Goal: Task Accomplishment & Management: Manage account settings

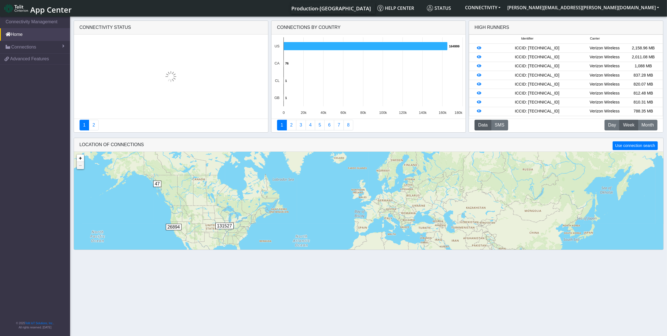
click at [43, 8] on span "App Center" at bounding box center [50, 9] width 41 height 10
click at [62, 47] on span at bounding box center [63, 46] width 2 height 4
click at [43, 84] on span "Advanced Features" at bounding box center [29, 82] width 39 height 7
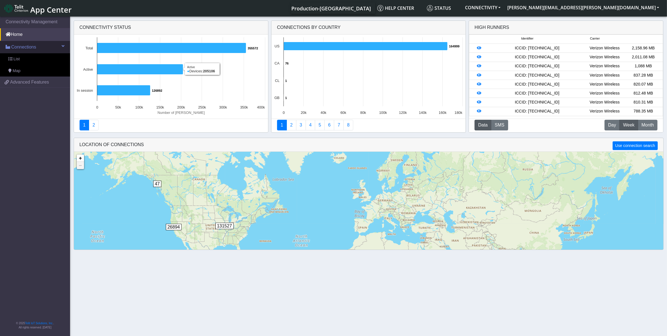
click at [34, 46] on span "Connections" at bounding box center [23, 47] width 25 height 7
click at [20, 58] on link "List" at bounding box center [35, 59] width 70 height 12
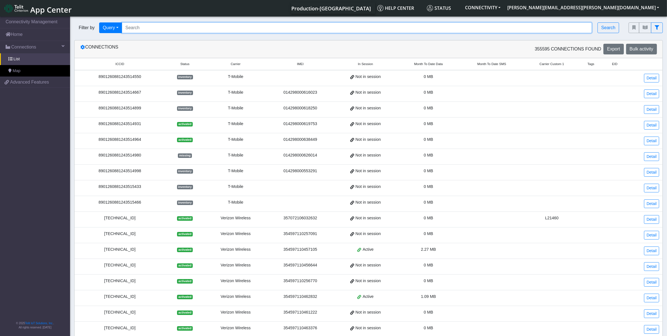
click at [160, 27] on input "Search..." at bounding box center [357, 27] width 470 height 11
click at [198, 27] on input "Search..." at bounding box center [357, 27] width 470 height 11
paste input "89358152000000928111"
type input "89358152000000928111"
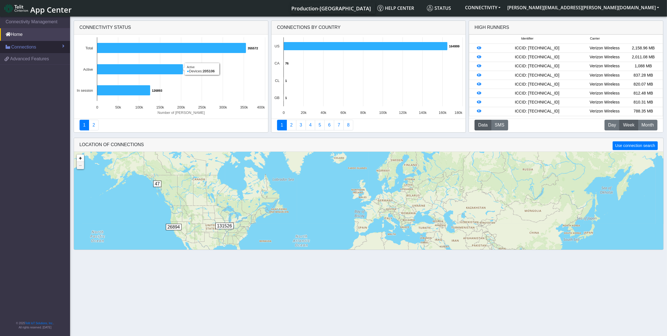
click at [35, 46] on span "Connections" at bounding box center [23, 47] width 25 height 7
click at [20, 59] on link "List" at bounding box center [35, 59] width 70 height 12
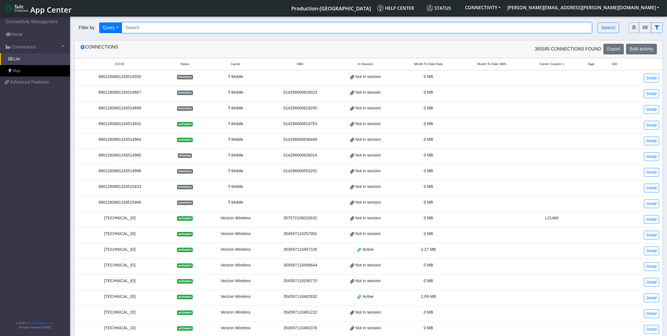
click at [139, 24] on input "Search..." at bounding box center [357, 27] width 470 height 11
paste input "89033023426500000000060317709144"
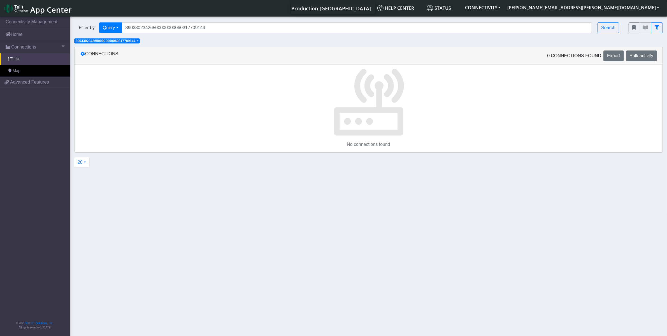
click at [138, 41] on span "×" at bounding box center [137, 41] width 2 height 4
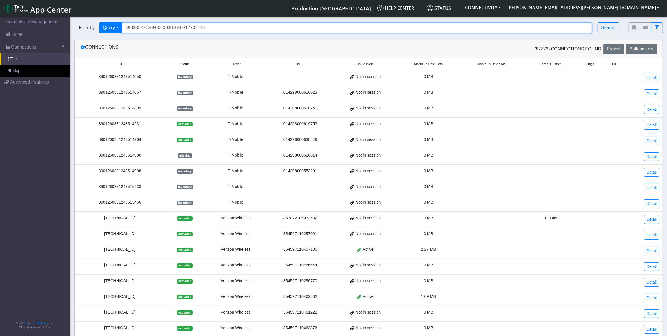
click at [147, 24] on input "89033023426500000000060317709144" at bounding box center [357, 27] width 470 height 11
paste input "358152000000928111"
type input "89358152000000928111"
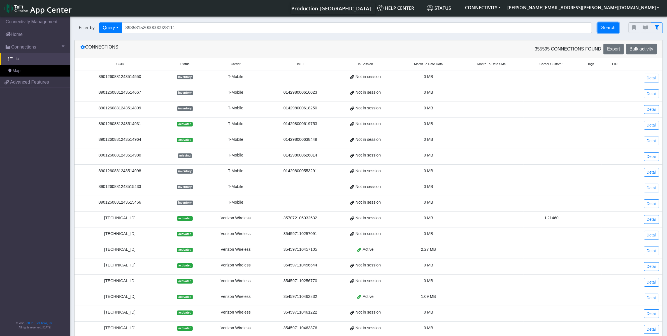
click at [612, 27] on button "Search" at bounding box center [609, 27] width 22 height 11
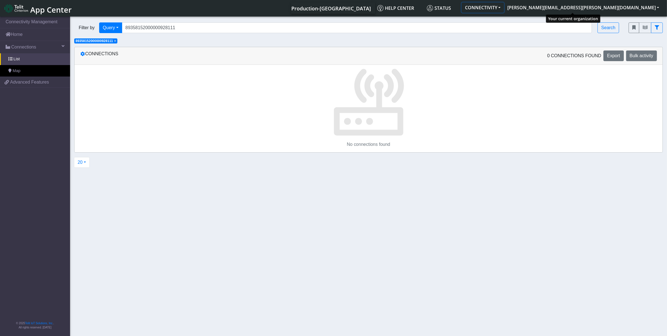
click at [504, 7] on button "CONNECTIVITY" at bounding box center [483, 8] width 42 height 10
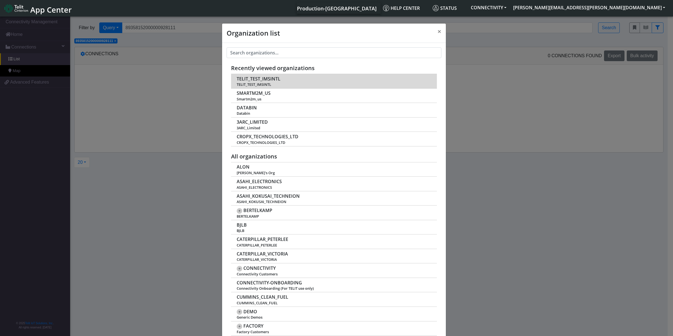
click at [263, 80] on span "TELIT_TEST_IMSINTL" at bounding box center [259, 78] width 44 height 5
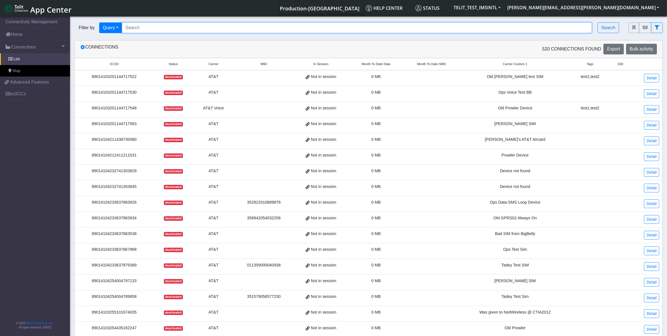
click at [150, 29] on input "Search..." at bounding box center [357, 27] width 470 height 11
paste input "89358152000000928111"
type input "89358152000000928111"
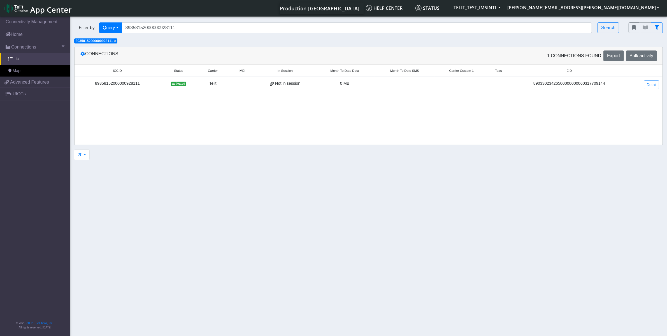
click at [120, 82] on div "89358152000000928111" at bounding box center [117, 83] width 79 height 6
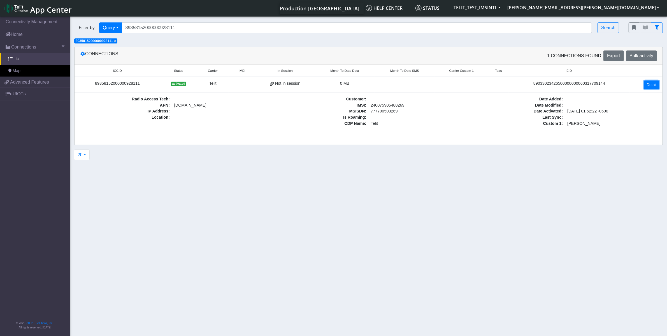
click at [657, 86] on link "Detail" at bounding box center [651, 84] width 15 height 9
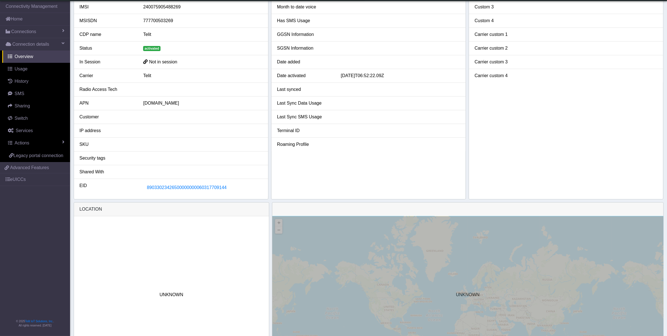
scroll to position [93, 0]
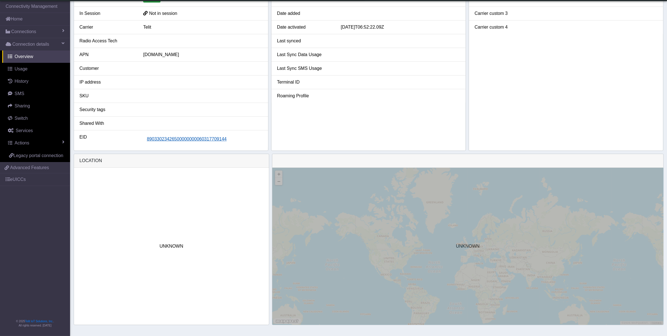
click at [177, 140] on span "89033023426500000000060317709144" at bounding box center [187, 138] width 80 height 5
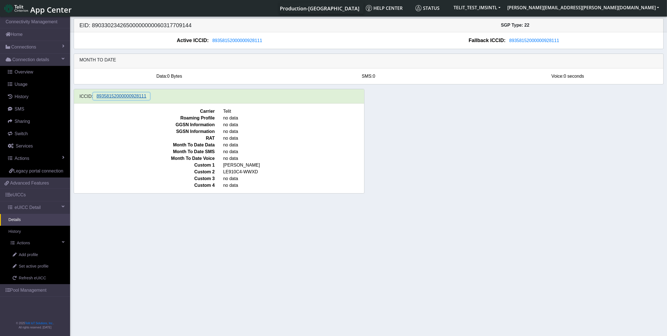
click at [121, 94] on button "89358152000000928111" at bounding box center [121, 95] width 57 height 7
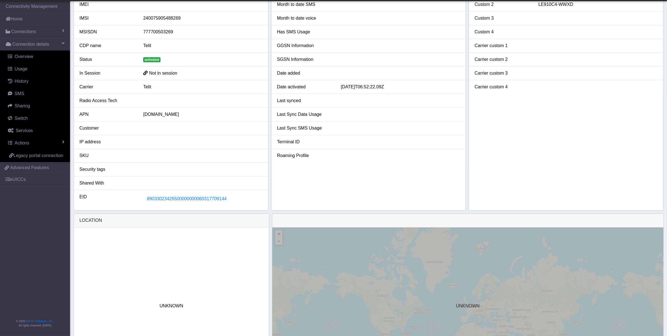
scroll to position [93, 0]
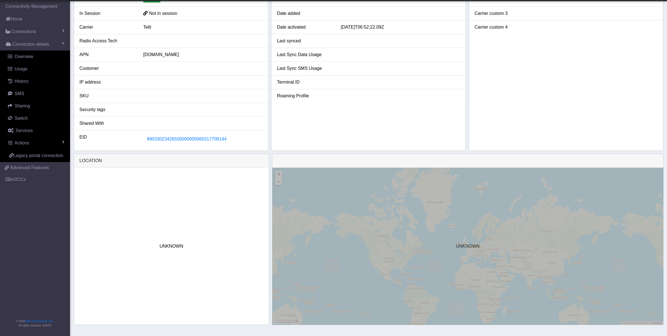
drag, startPoint x: 240, startPoint y: 140, endPoint x: 142, endPoint y: 136, distance: 98.4
click at [142, 136] on div "89033023426500000000060317709144" at bounding box center [203, 139] width 128 height 11
click at [156, 139] on span "89033023426500000000060317709144" at bounding box center [187, 138] width 80 height 5
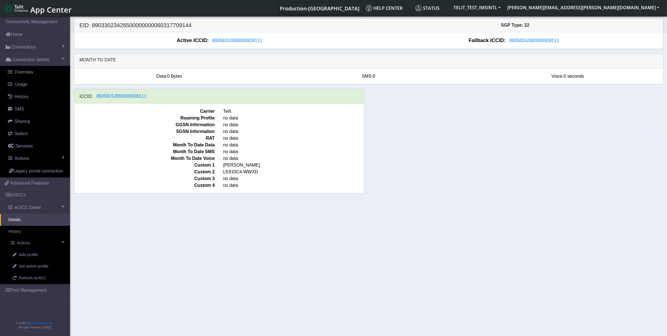
click at [124, 24] on h5 "EID: 89033023426500000000060317709144" at bounding box center [221, 25] width 293 height 7
copy h5 "89033023426500000000060317709144"
click at [35, 208] on span "eUICC Detail" at bounding box center [28, 207] width 26 height 7
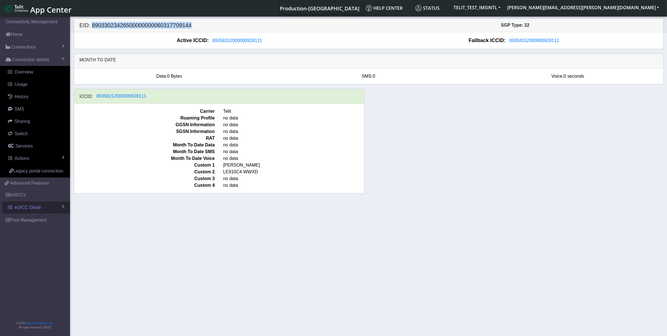
click at [61, 208] on link "eUICC Detail" at bounding box center [36, 207] width 68 height 12
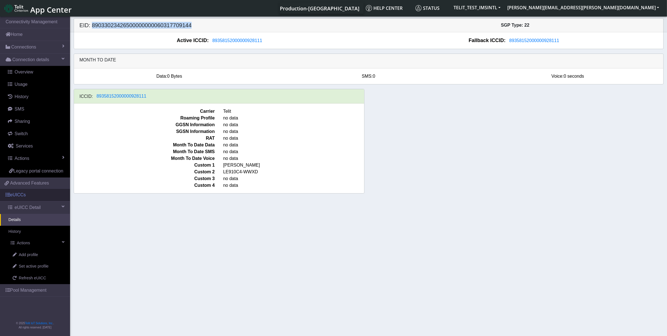
click at [28, 191] on link "eUICCs" at bounding box center [35, 195] width 70 height 12
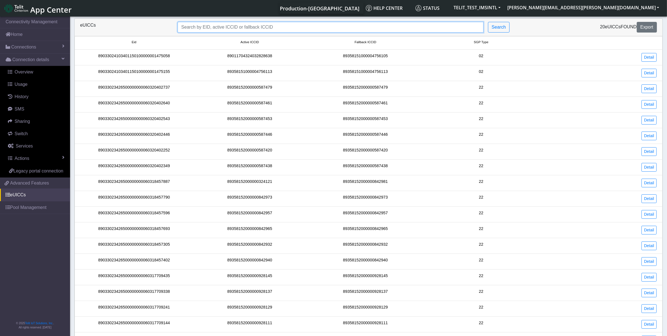
click at [198, 28] on input "Search..." at bounding box center [331, 27] width 306 height 11
paste input "89033023426500000000060317709144"
type input "89033023426500000000060317709144"
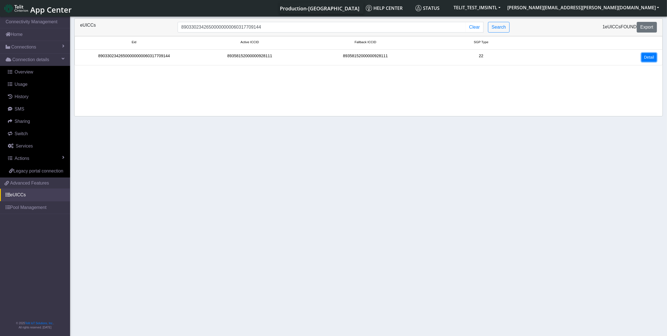
click at [647, 56] on link "Detail" at bounding box center [649, 57] width 15 height 9
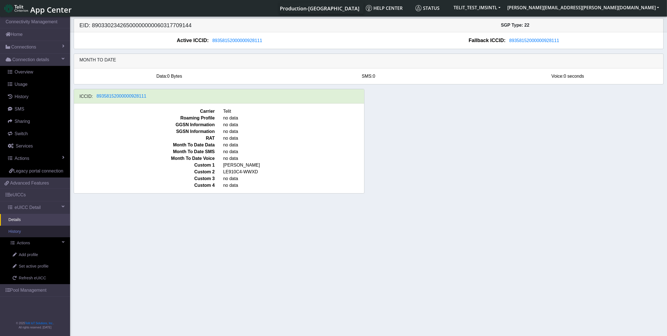
click at [28, 230] on link "History" at bounding box center [35, 232] width 70 height 12
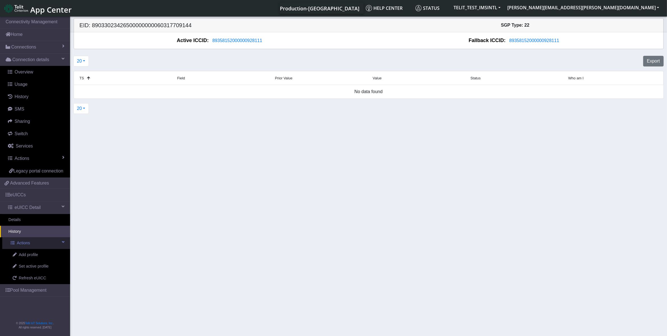
click at [34, 242] on link "Actions" at bounding box center [36, 243] width 68 height 12
click at [37, 242] on link "Actions" at bounding box center [36, 243] width 68 height 12
click at [34, 256] on span "Add profile" at bounding box center [28, 255] width 19 height 6
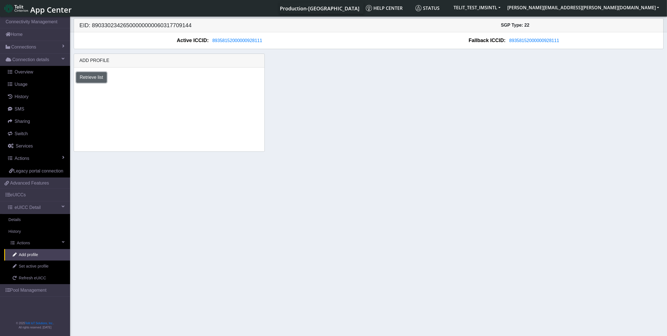
click at [96, 77] on button "Retrieve list" at bounding box center [91, 77] width 31 height 11
click at [152, 91] on select "Select profile to add OTHER-nxt23.net_ATT DNLD-nxt23.net-USC_test OTHER-Verizon…" at bounding box center [116, 92] width 80 height 11
click at [139, 174] on section "Connectivity Management Home Connections List Map Connection details Overview U…" at bounding box center [333, 176] width 667 height 322
click at [151, 93] on select "Select profile to add OTHER-nxt23.net_ATT DNLD-nxt23.net-USC_test OTHER-Verizon…" at bounding box center [116, 92] width 80 height 11
click at [44, 265] on span "Set active profile" at bounding box center [34, 266] width 30 height 6
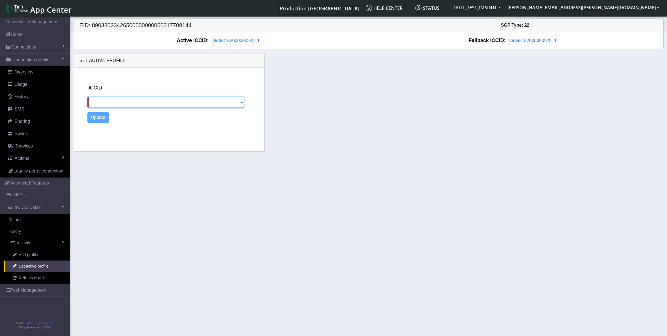
click at [242, 100] on select at bounding box center [165, 102] width 157 height 11
click at [130, 100] on select at bounding box center [165, 102] width 157 height 11
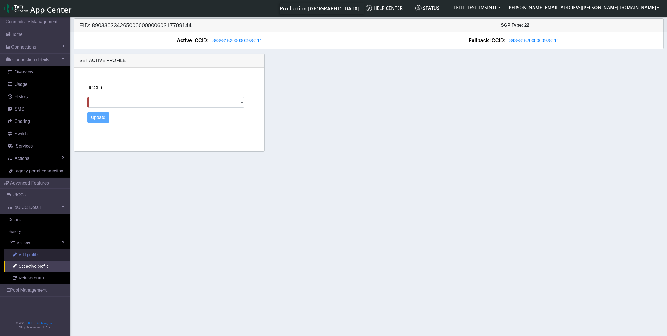
click at [33, 254] on span "Add profile" at bounding box center [28, 255] width 19 height 6
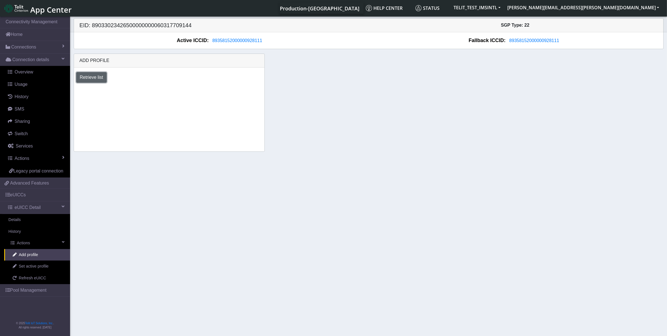
click at [96, 78] on button "Retrieve list" at bounding box center [91, 77] width 31 height 11
click at [150, 90] on select "Select profile to add OTHER-nxt23.net_ATT DNLD-nxt23.net-USC_test OTHER-Verizon…" at bounding box center [116, 92] width 80 height 11
click at [76, 88] on select "Select profile to add OTHER-nxt23.net_ATT DNLD-nxt23.net-USC_test OTHER-Verizon…" at bounding box center [116, 92] width 80 height 11
click at [148, 94] on select "Select profile to add OTHER-nxt23.net_ATT DNLD-nxt23.net-USC_test OTHER-Verizon…" at bounding box center [115, 92] width 78 height 11
select select "b45db35c-d63d-4434-a746-874259ad27d0"
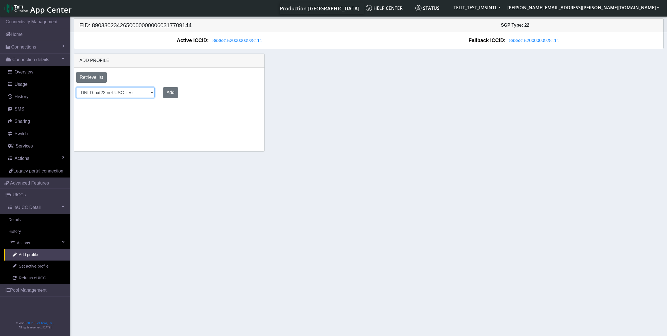
click at [76, 88] on select "Select profile to add OTHER-nxt23.net_ATT DNLD-nxt23.net-USC_test OTHER-Verizon…" at bounding box center [115, 92] width 78 height 11
click at [169, 92] on button "Add" at bounding box center [170, 92] width 15 height 11
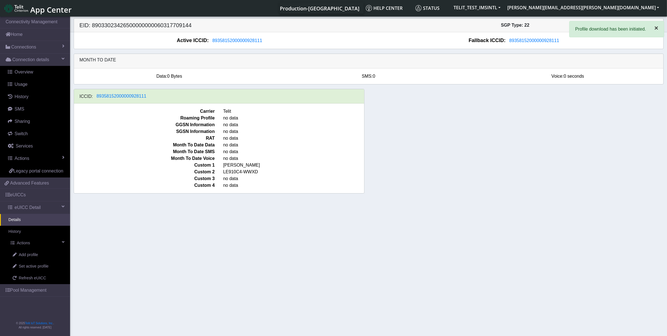
click at [656, 28] on span "×" at bounding box center [657, 28] width 4 height 8
click at [29, 231] on link "History" at bounding box center [35, 232] width 70 height 12
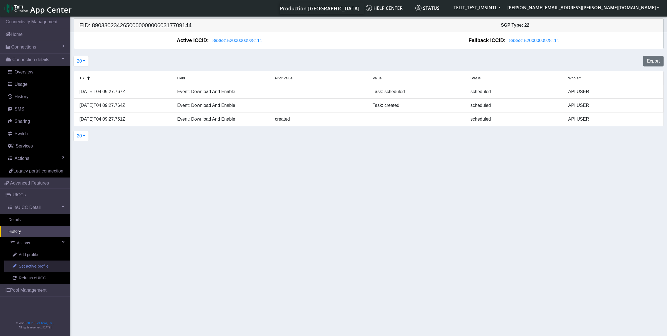
click at [36, 268] on span "Set active profile" at bounding box center [34, 266] width 30 height 6
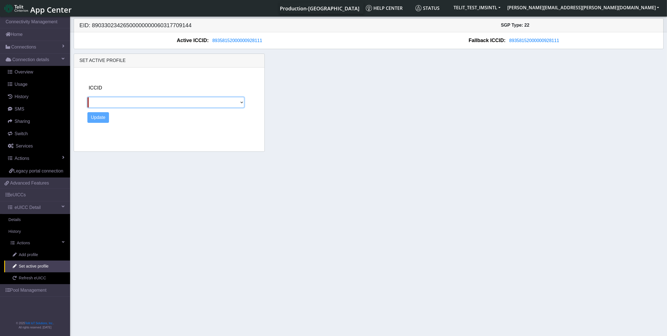
click at [244, 103] on select at bounding box center [165, 102] width 157 height 11
click at [240, 101] on select at bounding box center [165, 102] width 157 height 11
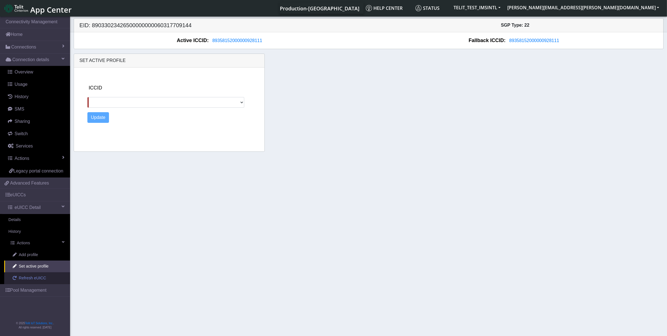
click at [27, 279] on span "Refresh eUICC" at bounding box center [32, 278] width 27 height 6
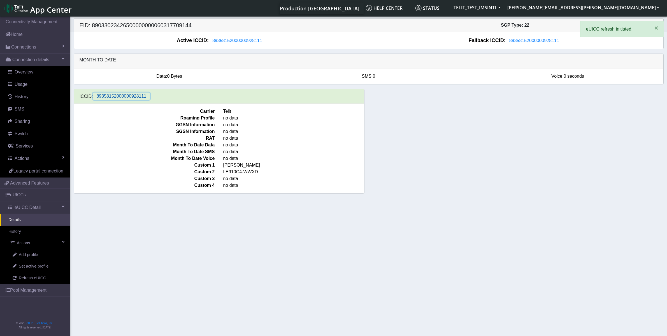
click at [125, 98] on span "89358152000000928111" at bounding box center [122, 96] width 50 height 5
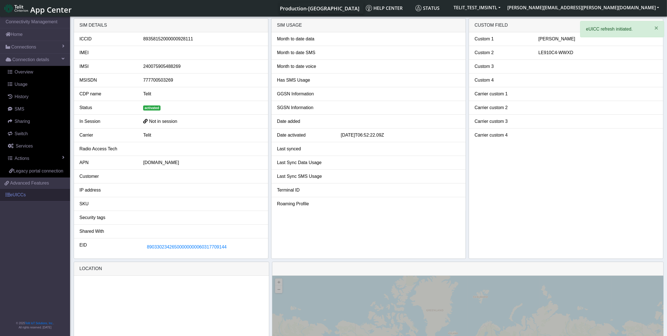
click at [13, 197] on link "eUICCs" at bounding box center [35, 195] width 70 height 12
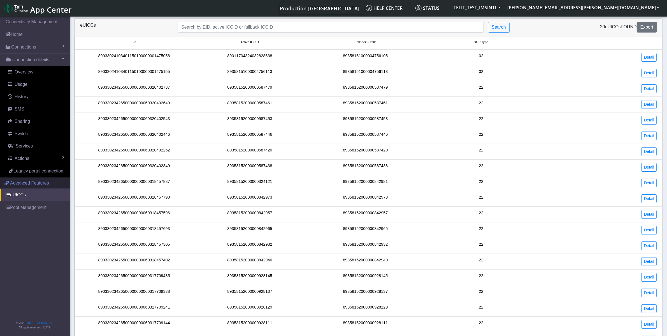
click at [35, 185] on span "Advanced Features" at bounding box center [29, 183] width 39 height 7
click at [217, 27] on input "Search..." at bounding box center [331, 27] width 306 height 11
paste input "89033023426500000000060317709144"
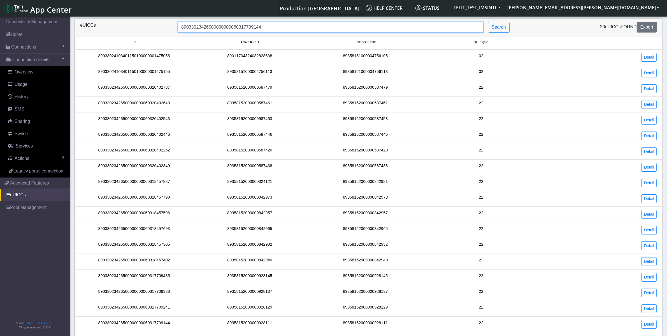
type input "89033023426500000000060317709144"
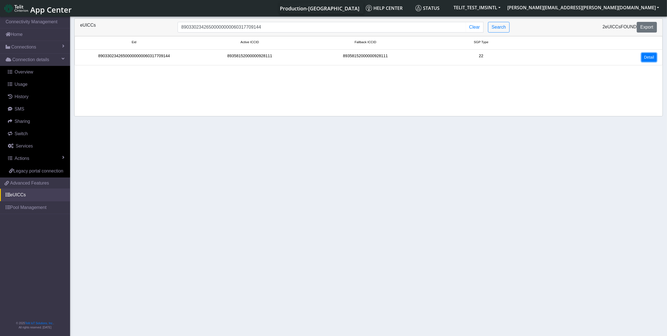
click at [650, 54] on link "Detail" at bounding box center [649, 57] width 15 height 9
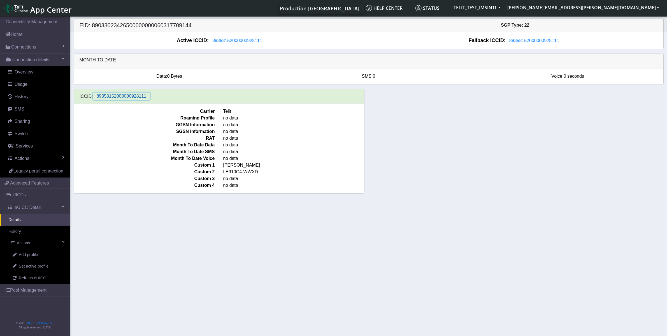
click at [112, 97] on span "89358152000000928111" at bounding box center [122, 96] width 50 height 5
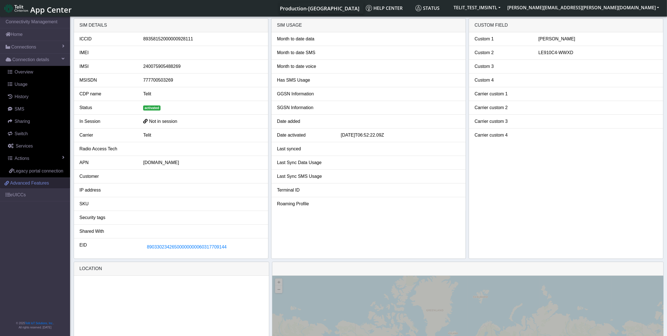
click at [27, 179] on link "Advanced Features" at bounding box center [35, 183] width 70 height 11
click at [46, 159] on link "Actions" at bounding box center [36, 158] width 68 height 12
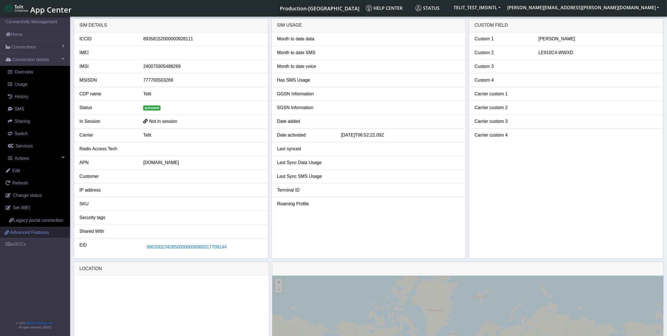
click at [27, 233] on span "Advanced Features" at bounding box center [29, 232] width 39 height 7
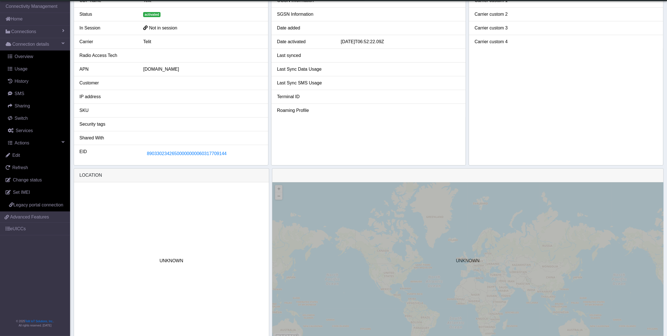
scroll to position [93, 0]
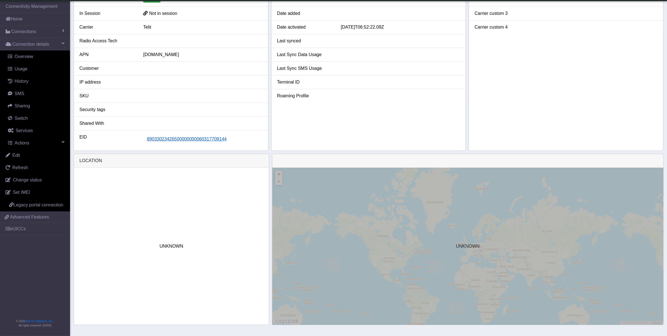
click at [189, 139] on span "89033023426500000000060317709144" at bounding box center [187, 138] width 80 height 5
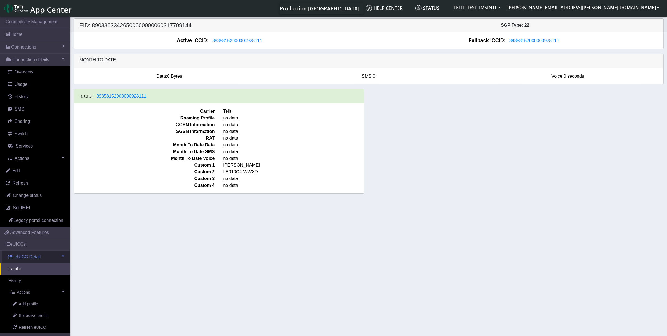
scroll to position [36, 0]
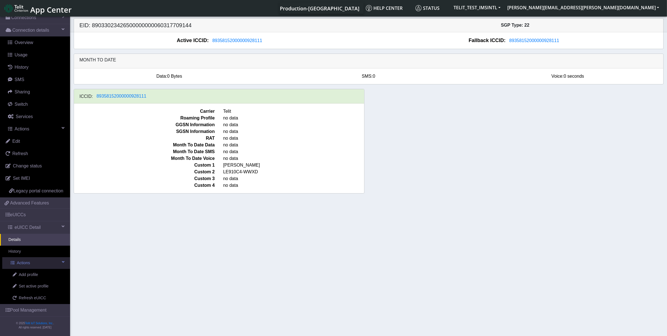
click at [44, 264] on link "Actions" at bounding box center [36, 263] width 68 height 12
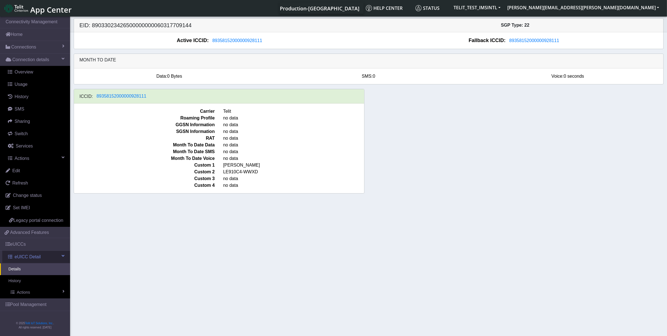
scroll to position [0, 0]
click at [40, 295] on link "Actions" at bounding box center [36, 292] width 68 height 12
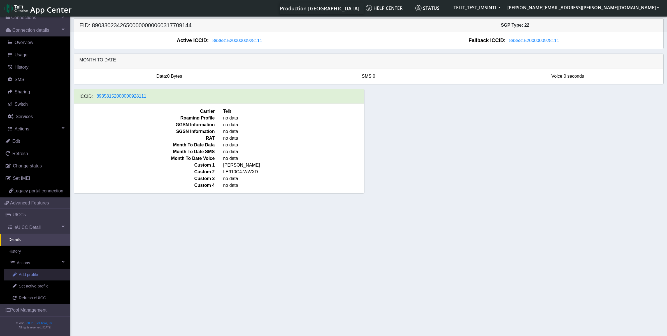
scroll to position [36, 0]
click at [41, 272] on link "Add profile" at bounding box center [37, 275] width 66 height 12
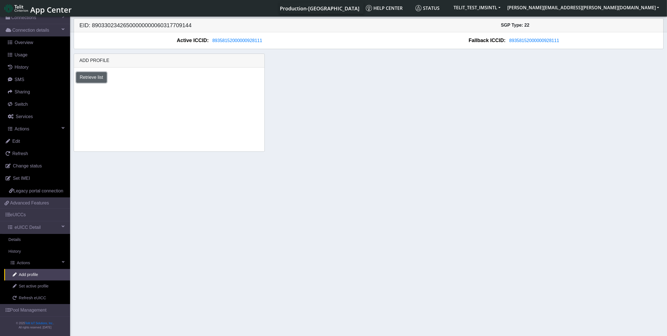
click at [99, 78] on button "Retrieve list" at bounding box center [91, 77] width 31 height 11
click at [153, 93] on select "Select profile to add OTHER-nxt23.net_ATT DNLD-nxt23.net-USC_test OTHER-Verizon…" at bounding box center [116, 92] width 80 height 11
select select "1fc7fafb-408b-426d-8eed-4ade4333d7a7"
click at [76, 88] on select "Select profile to add OTHER-nxt23.net_ATT DNLD-nxt23.net-USC_test OTHER-Verizon…" at bounding box center [116, 92] width 80 height 11
click at [170, 95] on button "Add" at bounding box center [170, 92] width 15 height 11
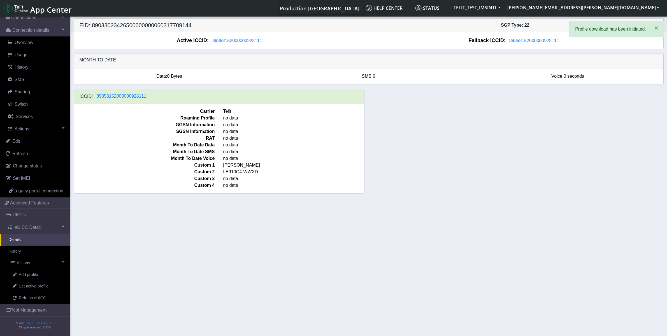
click at [597, 30] on p "Profile download has been initiated." at bounding box center [610, 29] width 71 height 7
click at [495, 144] on div "ICCID: 89358152000000928111 Carrier Telit Roaming Profile no data GGSN Informat…" at bounding box center [368, 143] width 599 height 109
click at [25, 252] on link "History" at bounding box center [35, 251] width 70 height 12
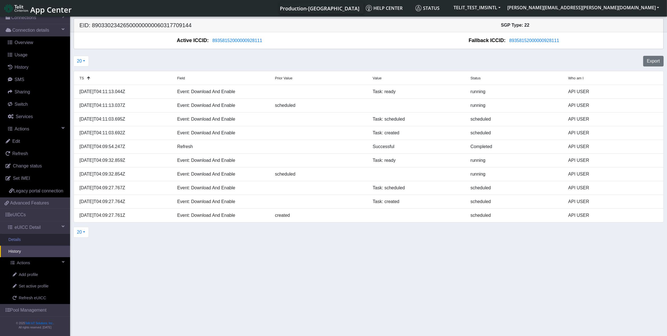
click at [29, 239] on link "Details" at bounding box center [35, 240] width 70 height 12
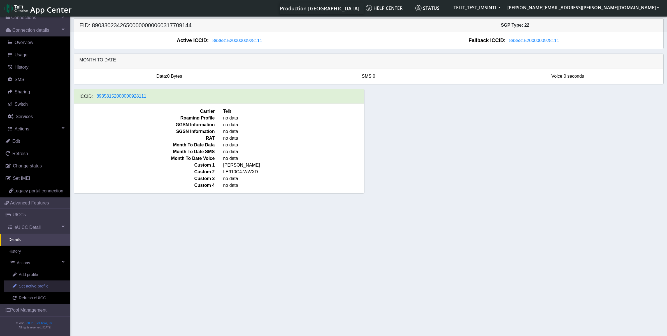
click at [49, 287] on link "Set active profile" at bounding box center [37, 286] width 66 height 12
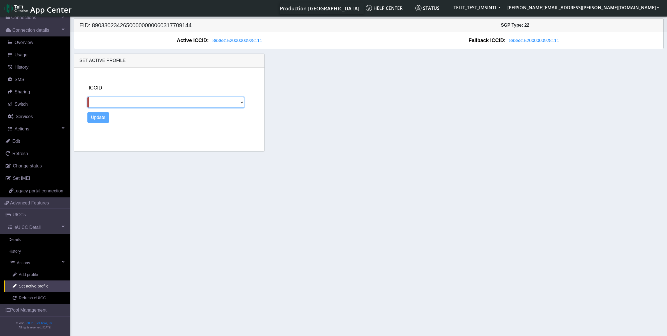
click at [243, 101] on select at bounding box center [165, 102] width 157 height 11
click at [237, 103] on select at bounding box center [165, 102] width 157 height 11
click at [221, 168] on section "Connectivity Management Home Connections List Map Connection details Overview U…" at bounding box center [333, 176] width 667 height 322
drag, startPoint x: 278, startPoint y: 40, endPoint x: 202, endPoint y: 40, distance: 75.4
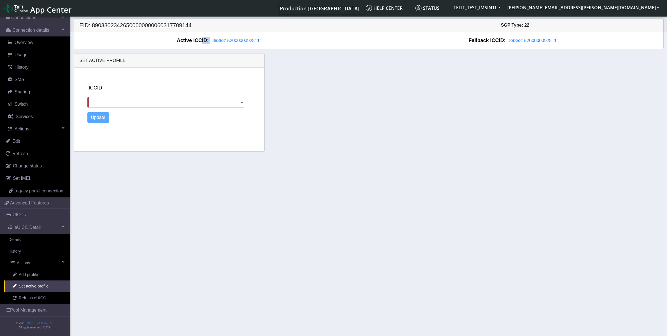
click at [202, 40] on div "Active ICCID: 89358152000000928111" at bounding box center [221, 41] width 295 height 8
click at [98, 101] on select at bounding box center [165, 102] width 157 height 11
click at [97, 100] on select at bounding box center [165, 102] width 157 height 11
click at [98, 100] on select at bounding box center [165, 102] width 157 height 11
click at [129, 139] on div "ICCID Update" at bounding box center [174, 109] width 179 height 82
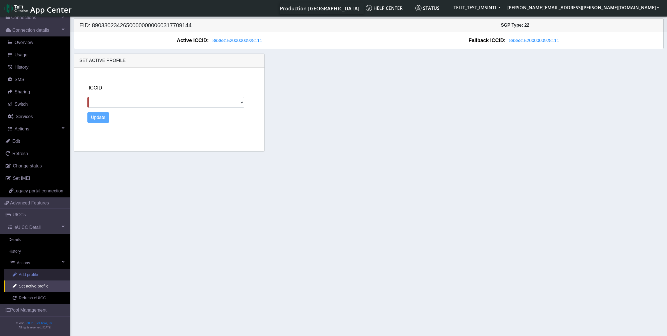
click at [35, 275] on span "Add profile" at bounding box center [28, 275] width 19 height 6
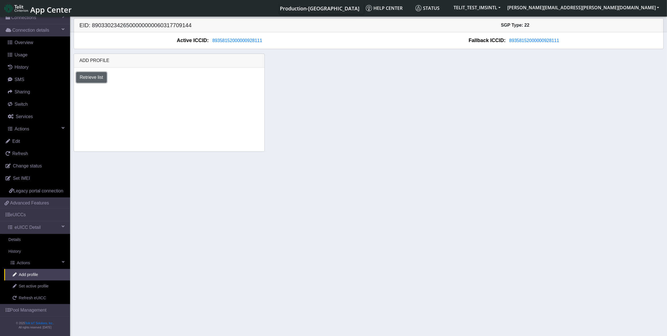
click at [89, 74] on button "Retrieve list" at bounding box center [91, 77] width 31 height 11
click at [142, 90] on select "Select profile to add OTHER-nxt23.net_ATT DNLD-nxt23.net-USC_test OTHER-Verizon…" at bounding box center [116, 92] width 80 height 11
select select "fc5fbded-69fd-48db-a2da-046a70f7ae96"
click at [76, 88] on select "Select profile to add OTHER-nxt23.net_ATT DNLD-nxt23.net-USC_test OTHER-Verizon…" at bounding box center [116, 92] width 80 height 11
click at [169, 96] on button "Add" at bounding box center [170, 92] width 15 height 11
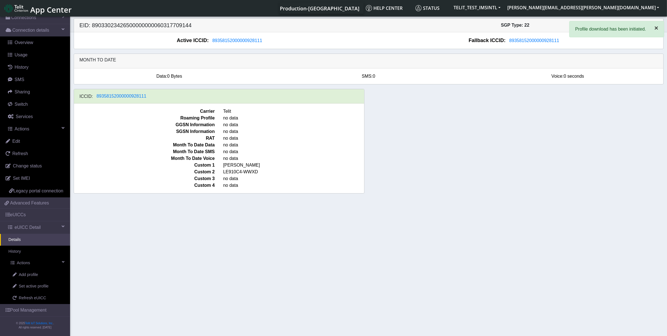
click at [655, 29] on span "×" at bounding box center [657, 28] width 4 height 8
click at [268, 220] on section "Connectivity Management Home Connections List Map Connection details Overview U…" at bounding box center [333, 176] width 667 height 322
click at [393, 174] on div "ICCID: 89358152000000928111 Carrier Telit Roaming Profile no data GGSN Informat…" at bounding box center [368, 143] width 599 height 109
click at [24, 250] on link "History" at bounding box center [35, 251] width 70 height 12
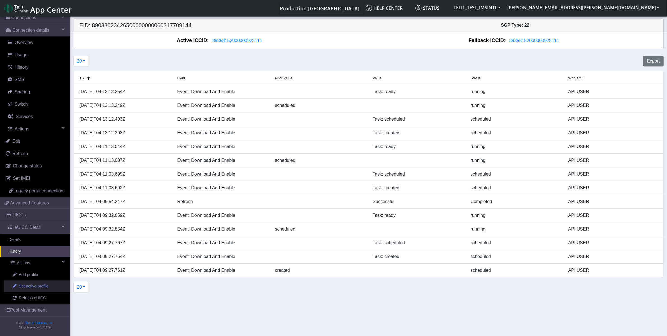
click at [45, 288] on span "Set active profile" at bounding box center [34, 286] width 30 height 6
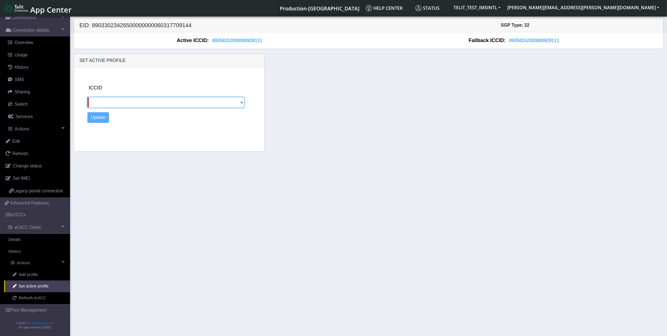
click at [240, 106] on select at bounding box center [165, 102] width 157 height 11
drag, startPoint x: 241, startPoint y: 104, endPoint x: 230, endPoint y: 112, distance: 13.1
click at [241, 104] on select at bounding box center [165, 102] width 157 height 11
click at [159, 131] on div "ICCID Update" at bounding box center [174, 109] width 179 height 82
click at [126, 100] on select at bounding box center [165, 102] width 157 height 11
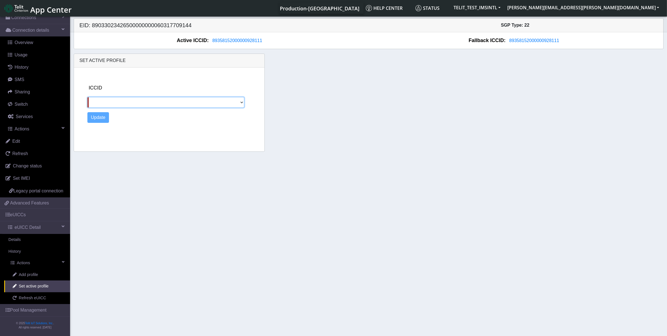
click at [125, 104] on select at bounding box center [165, 102] width 157 height 11
click at [126, 103] on select at bounding box center [165, 102] width 157 height 11
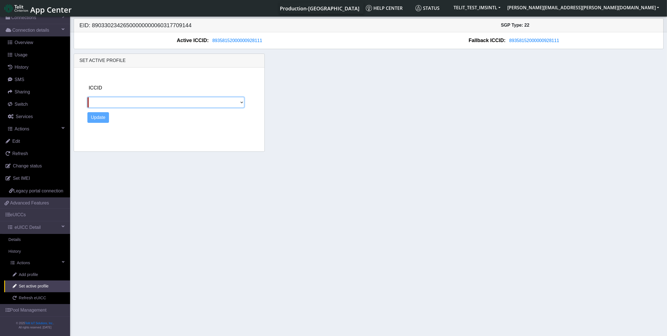
click at [126, 103] on select at bounding box center [165, 102] width 157 height 11
click at [127, 103] on select at bounding box center [165, 102] width 157 height 11
drag, startPoint x: 145, startPoint y: 127, endPoint x: 146, endPoint y: 131, distance: 3.6
click at [145, 128] on div "ICCID Update" at bounding box center [174, 109] width 179 height 82
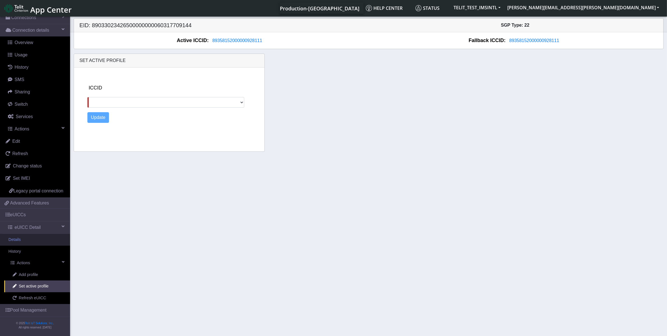
click at [24, 239] on link "Details" at bounding box center [35, 240] width 70 height 12
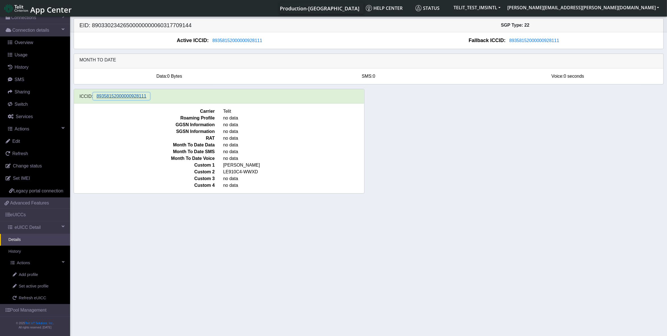
click at [114, 93] on button "89358152000000928111" at bounding box center [121, 95] width 57 height 7
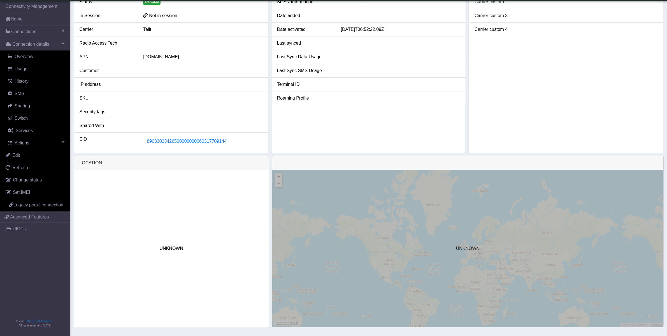
scroll to position [93, 0]
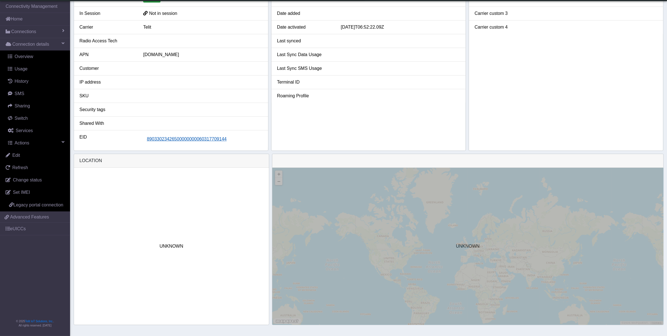
click at [170, 140] on span "89033023426500000000060317709144" at bounding box center [187, 138] width 80 height 5
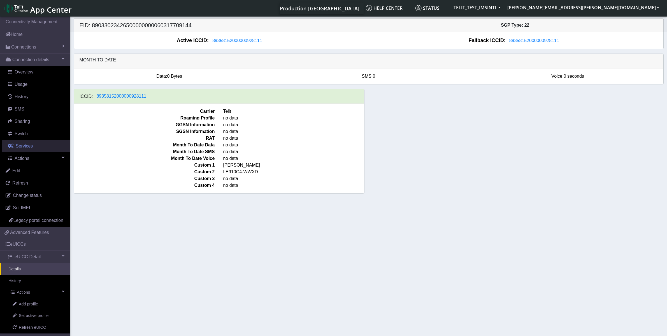
click at [26, 146] on span "Services" at bounding box center [24, 145] width 17 height 5
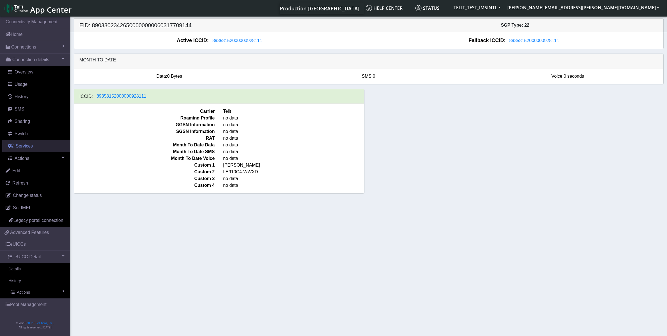
select select "2: 6"
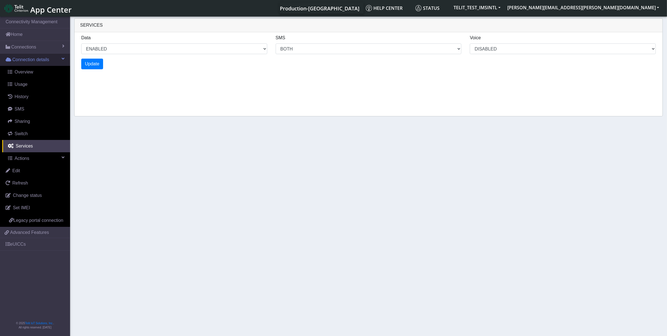
click at [68, 57] on link "Connection details" at bounding box center [35, 60] width 70 height 12
